Goal: Transaction & Acquisition: Purchase product/service

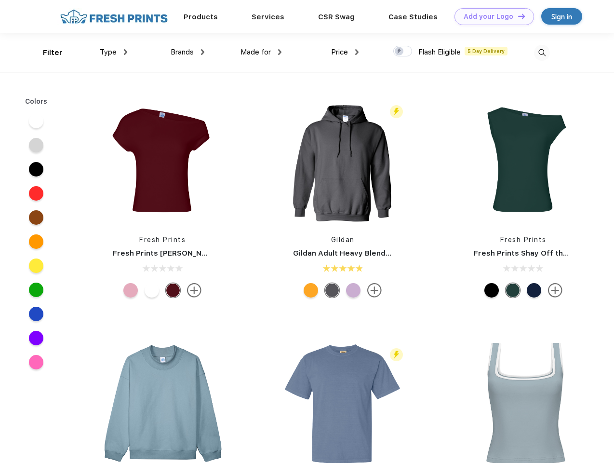
click at [491, 16] on link "Add your Logo Design Tool" at bounding box center [494, 16] width 80 height 17
click at [0, 0] on div "Design Tool" at bounding box center [0, 0] width 0 height 0
click at [517, 16] on link "Add your Logo Design Tool" at bounding box center [494, 16] width 80 height 17
click at [46, 53] on div "Filter" at bounding box center [53, 52] width 20 height 11
click at [114, 52] on span "Type" at bounding box center [108, 52] width 17 height 9
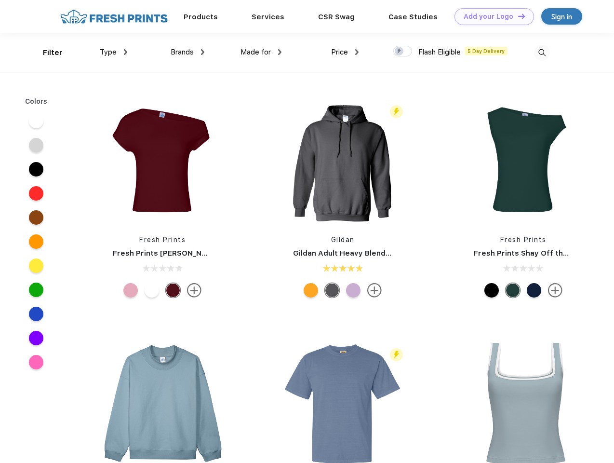
click at [187, 52] on span "Brands" at bounding box center [182, 52] width 23 height 9
click at [261, 52] on span "Made for" at bounding box center [255, 52] width 30 height 9
click at [345, 52] on span "Price" at bounding box center [339, 52] width 17 height 9
click at [403, 52] on div at bounding box center [402, 51] width 19 height 11
click at [400, 52] on input "checkbox" at bounding box center [396, 48] width 6 height 6
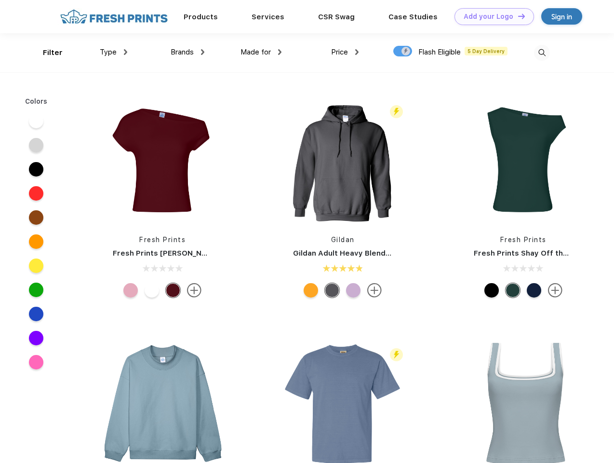
click at [542, 53] on img at bounding box center [542, 53] width 16 height 16
